Goal: Information Seeking & Learning: Learn about a topic

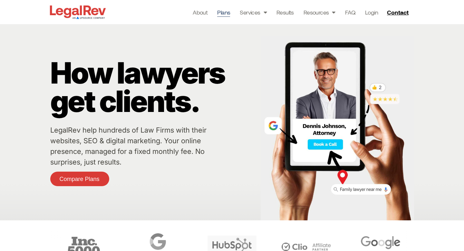
click at [223, 14] on link "Plans" at bounding box center [223, 12] width 13 height 9
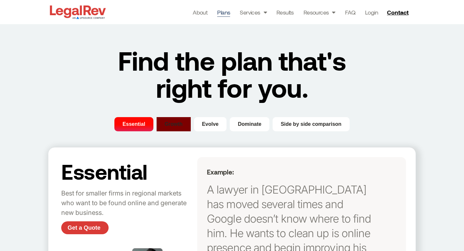
click at [179, 129] on button "Growth" at bounding box center [174, 124] width 34 height 14
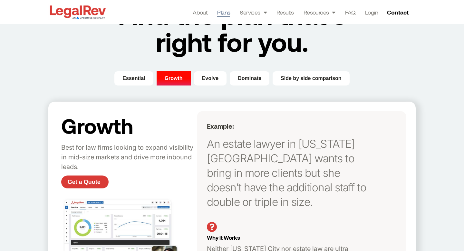
scroll to position [65, 0]
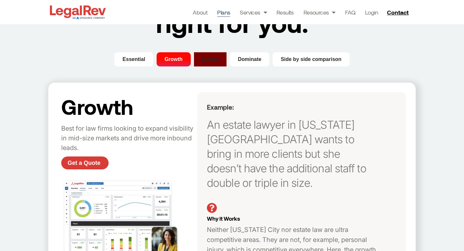
click at [211, 55] on span "Evolve" at bounding box center [210, 59] width 17 height 8
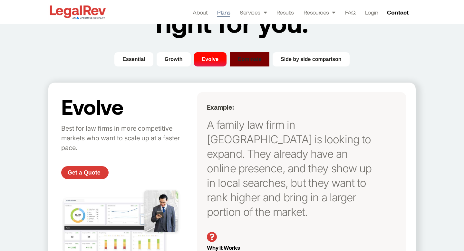
click at [241, 60] on span "Dominate" at bounding box center [250, 59] width 24 height 8
